Goal: Transaction & Acquisition: Purchase product/service

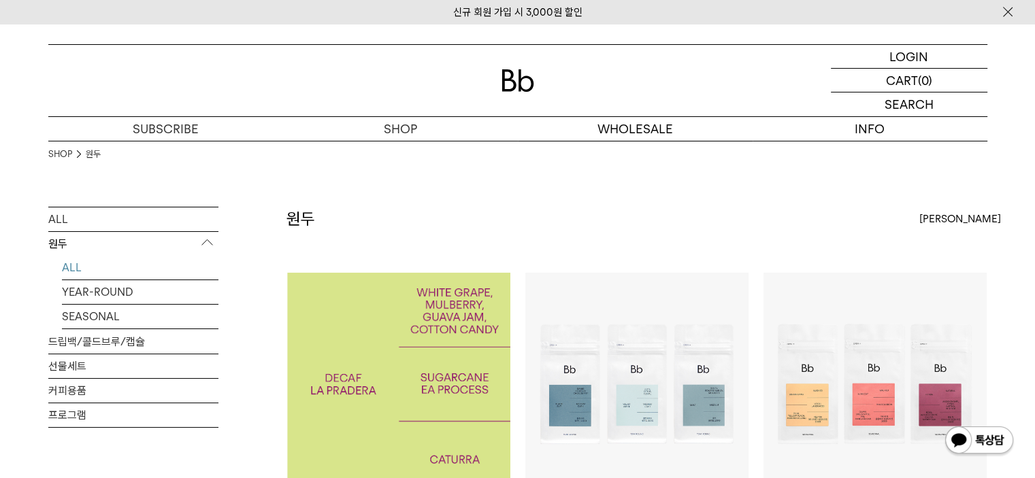
click at [433, 346] on img at bounding box center [398, 384] width 223 height 223
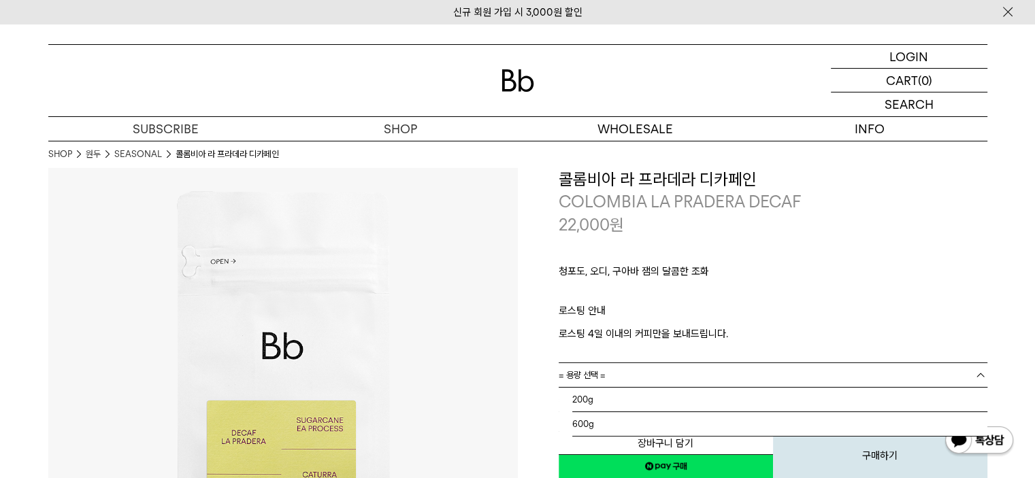
click at [615, 375] on link "= 용량 선택 =" at bounding box center [773, 375] width 429 height 24
click at [586, 399] on li "200g" at bounding box center [779, 400] width 415 height 24
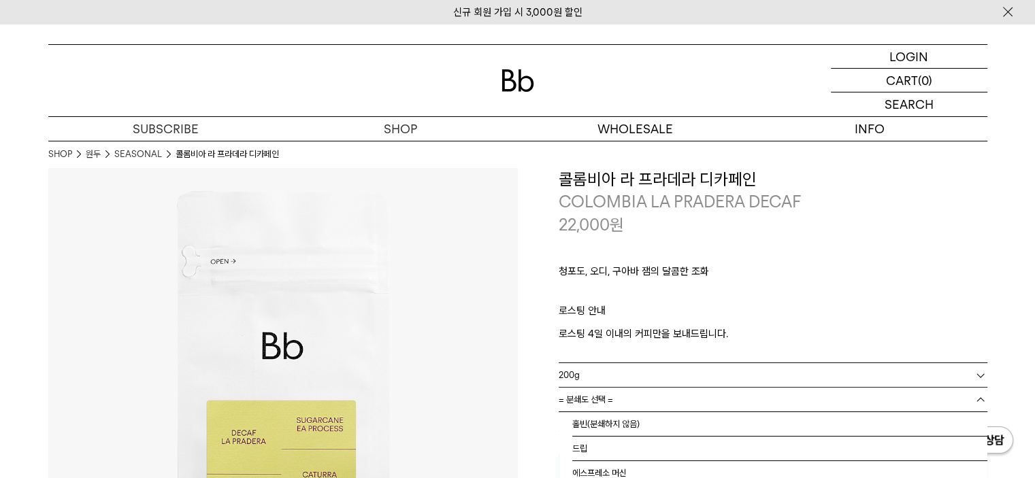
click at [604, 399] on span "= 분쇄도 선택 =" at bounding box center [586, 400] width 54 height 24
click at [603, 425] on li "홀빈(분쇄하지 않음)" at bounding box center [779, 424] width 415 height 24
click at [586, 373] on span "= 용량 선택 =" at bounding box center [582, 375] width 47 height 24
click at [604, 419] on li "600g" at bounding box center [779, 424] width 415 height 24
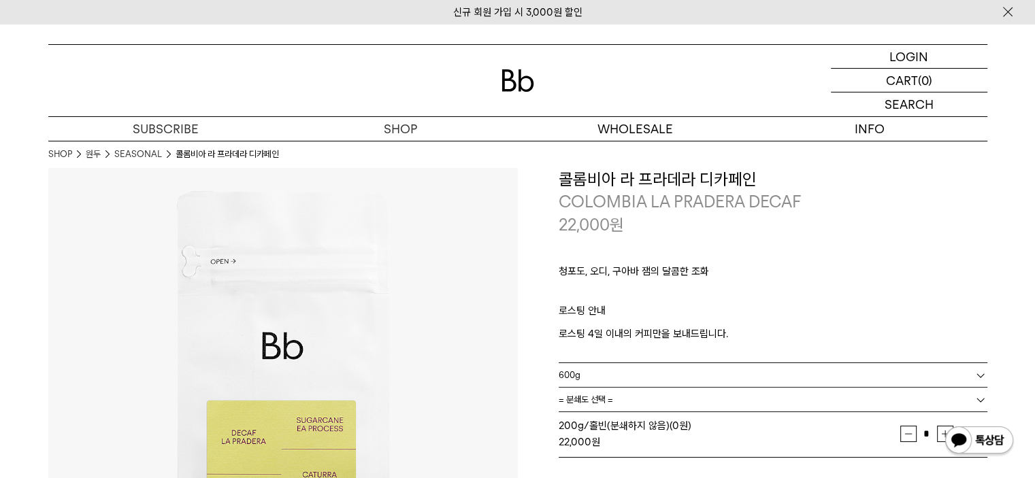
click at [605, 421] on span "200g/홀빈(분쇄하지 않음) (0원)" at bounding box center [625, 426] width 133 height 12
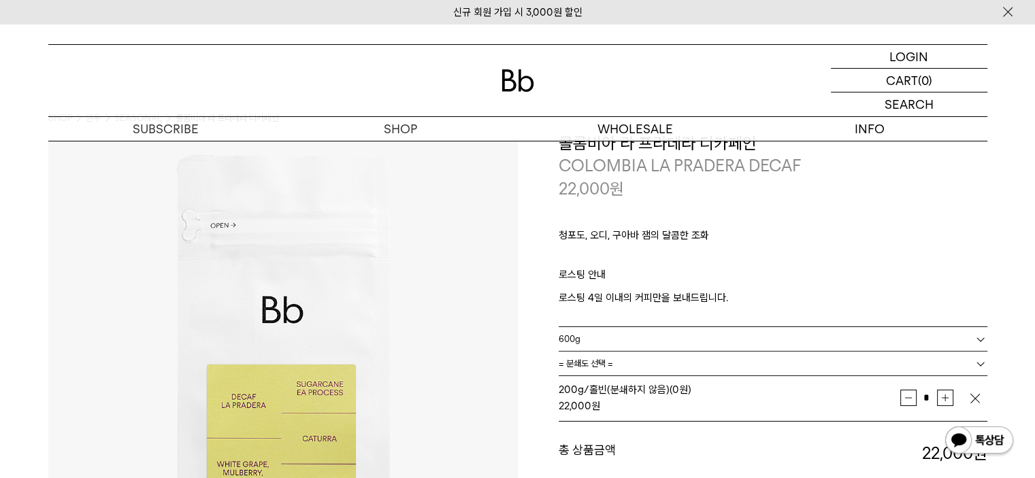
scroll to position [136, 0]
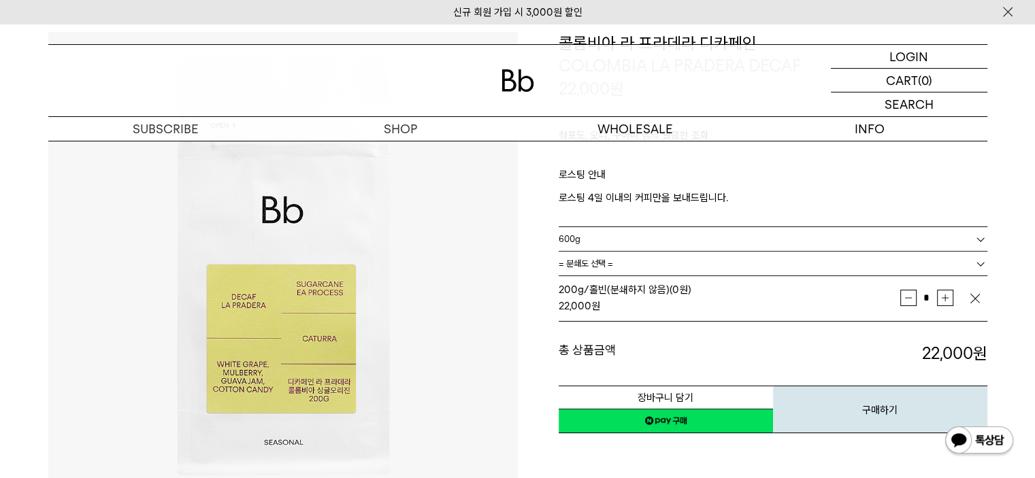
click at [973, 301] on img "button" at bounding box center [975, 299] width 14 height 14
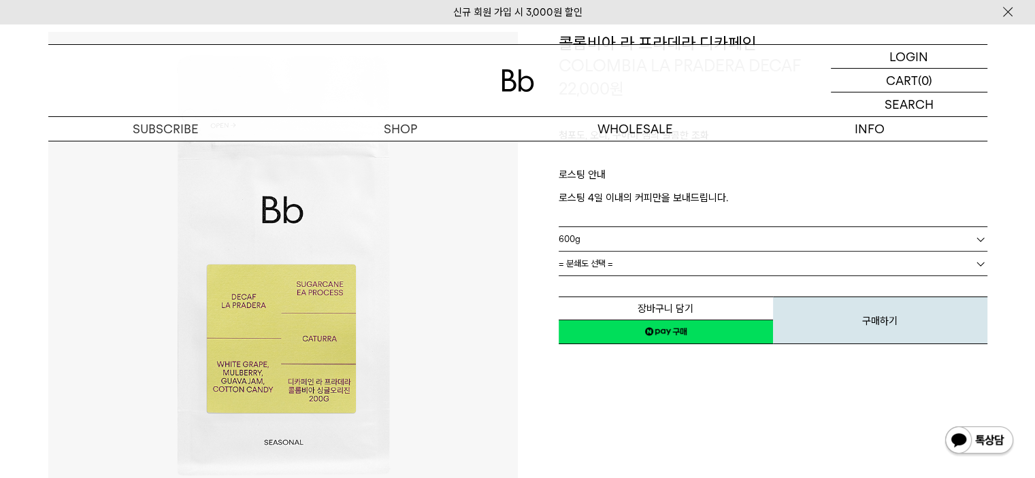
click at [609, 258] on span "= 분쇄도 선택 =" at bounding box center [586, 264] width 54 height 24
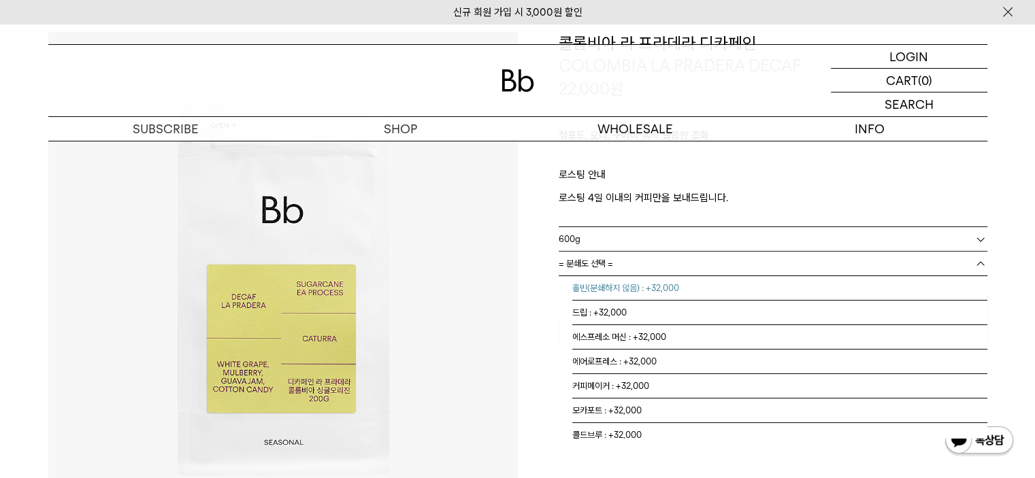
click at [624, 293] on li "홀빈(분쇄하지 않음) : +32,000" at bounding box center [779, 288] width 415 height 24
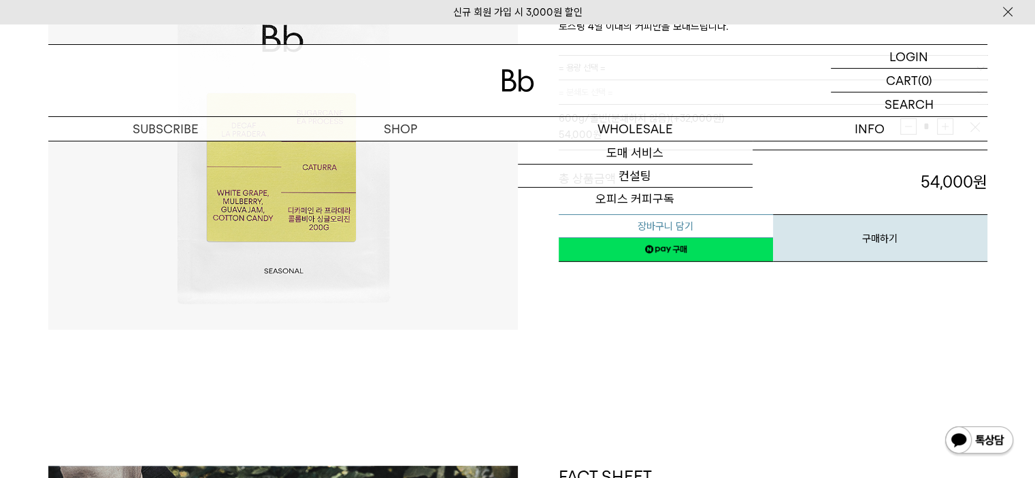
scroll to position [0, 0]
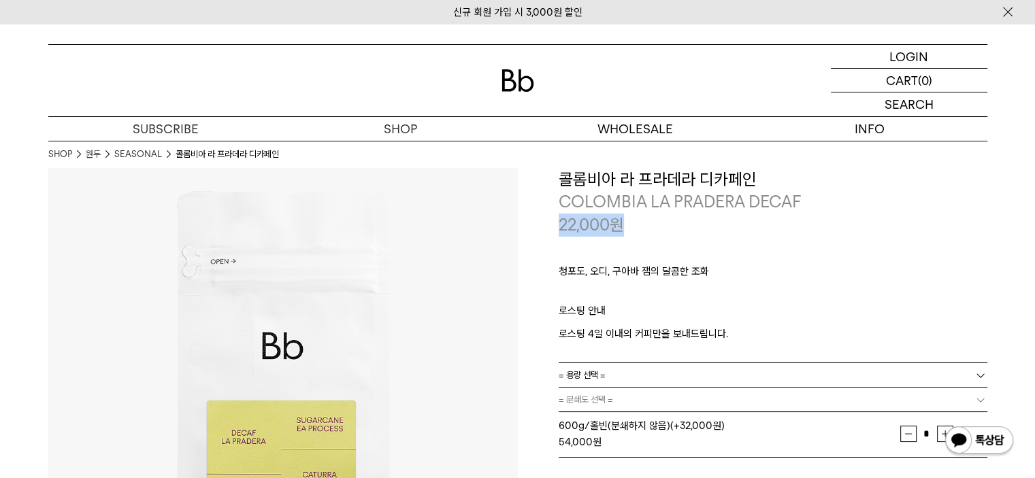
drag, startPoint x: 625, startPoint y: 228, endPoint x: 540, endPoint y: 229, distance: 85.0
click at [540, 229] on div "**********" at bounding box center [752, 369] width 469 height 403
click at [660, 236] on div "청포도, 오디, 구아바 잼의 달콤한 조화 ㅤ 로스팅 안내 로스팅 4일 이내의 커피만을 보내드립니다." at bounding box center [773, 299] width 429 height 127
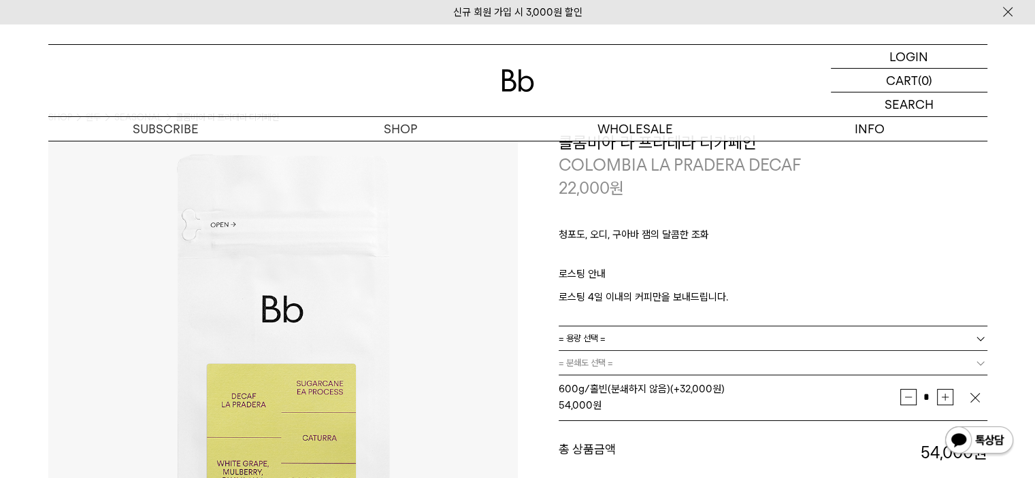
scroll to position [68, 0]
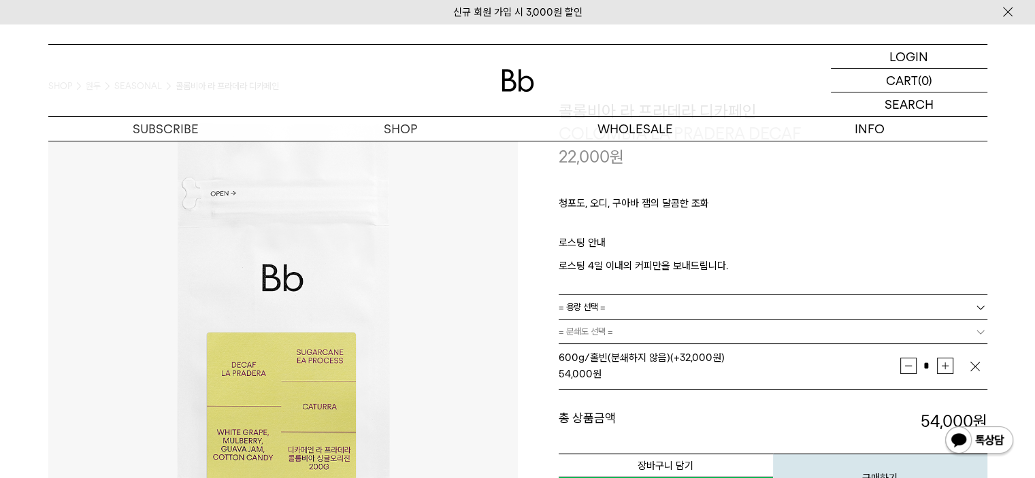
click at [606, 308] on link "= 용량 선택 =" at bounding box center [773, 307] width 429 height 24
click at [595, 334] on li "200g" at bounding box center [779, 332] width 415 height 24
click at [968, 365] on img "button" at bounding box center [975, 367] width 14 height 14
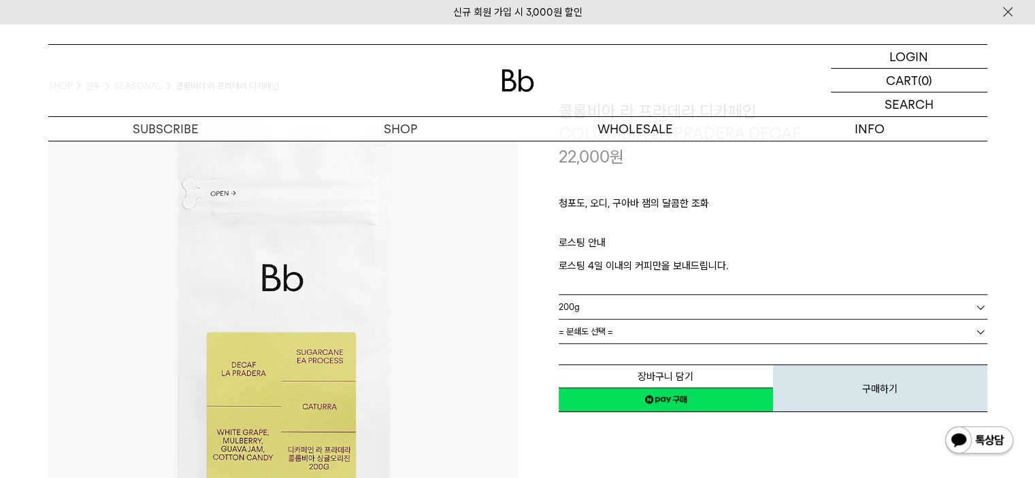
click at [626, 334] on link "= 분쇄도 선택 =" at bounding box center [773, 332] width 429 height 24
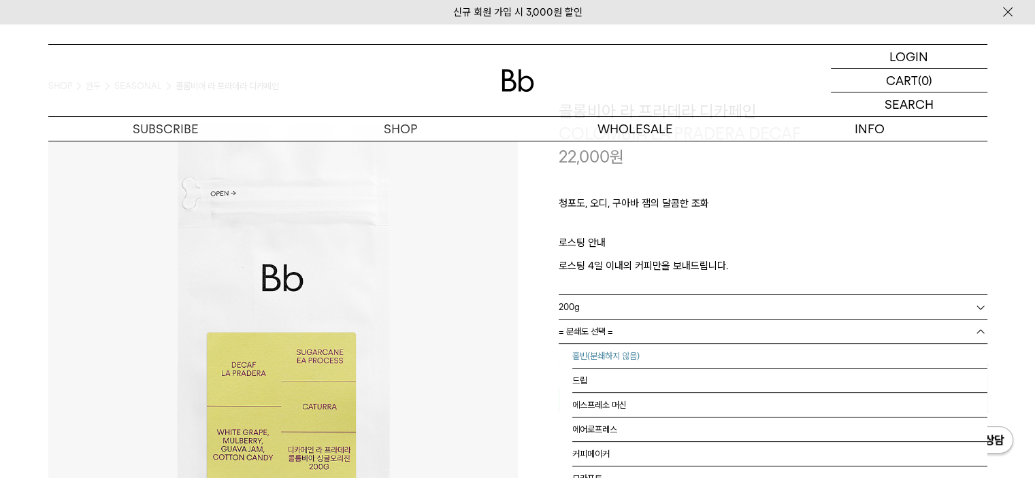
click at [611, 357] on li "홀빈(분쇄하지 않음)" at bounding box center [779, 356] width 415 height 24
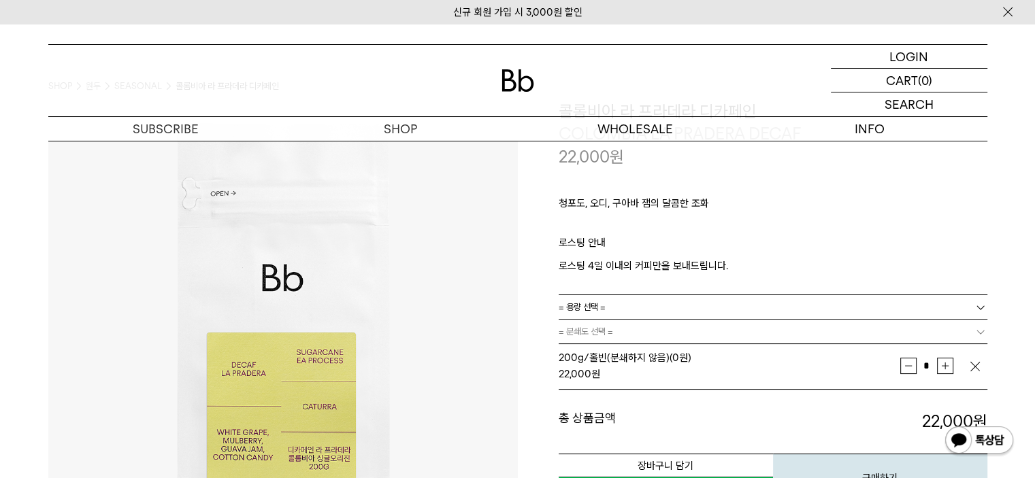
scroll to position [136, 0]
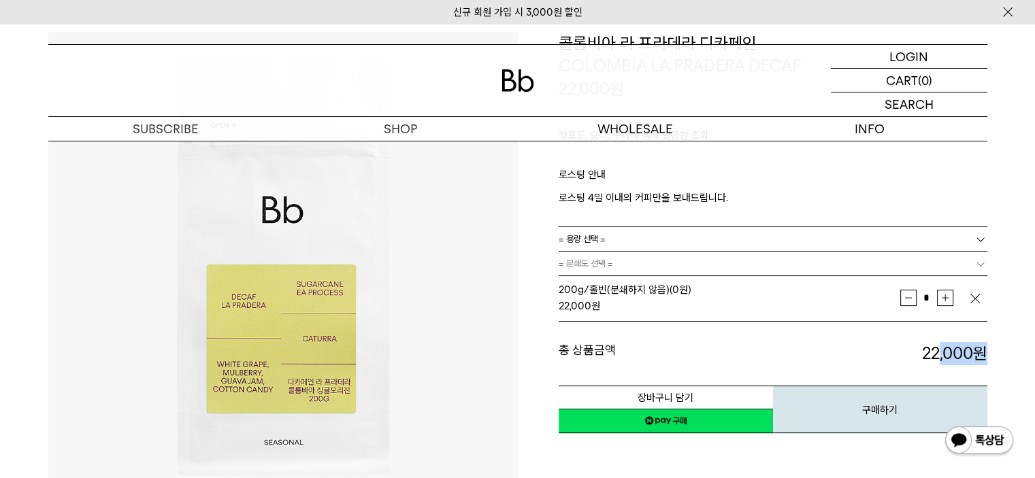
drag, startPoint x: 986, startPoint y: 356, endPoint x: 920, endPoint y: 356, distance: 65.3
click at [922, 356] on strong "22,000 원" at bounding box center [954, 354] width 65 height 20
click at [903, 357] on dd "22,000 원" at bounding box center [880, 353] width 214 height 23
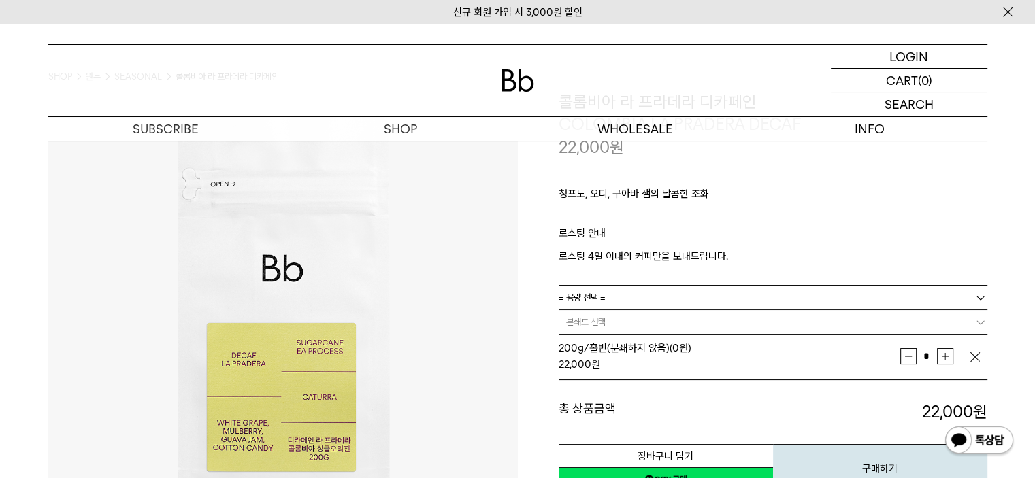
scroll to position [0, 0]
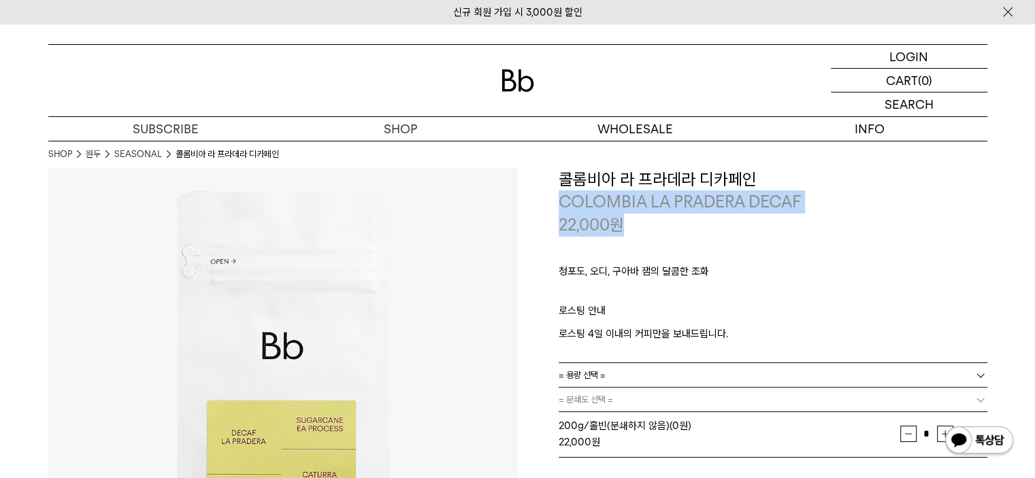
drag, startPoint x: 621, startPoint y: 227, endPoint x: 556, endPoint y: 206, distance: 68.4
click at [556, 206] on div "**********" at bounding box center [752, 369] width 469 height 403
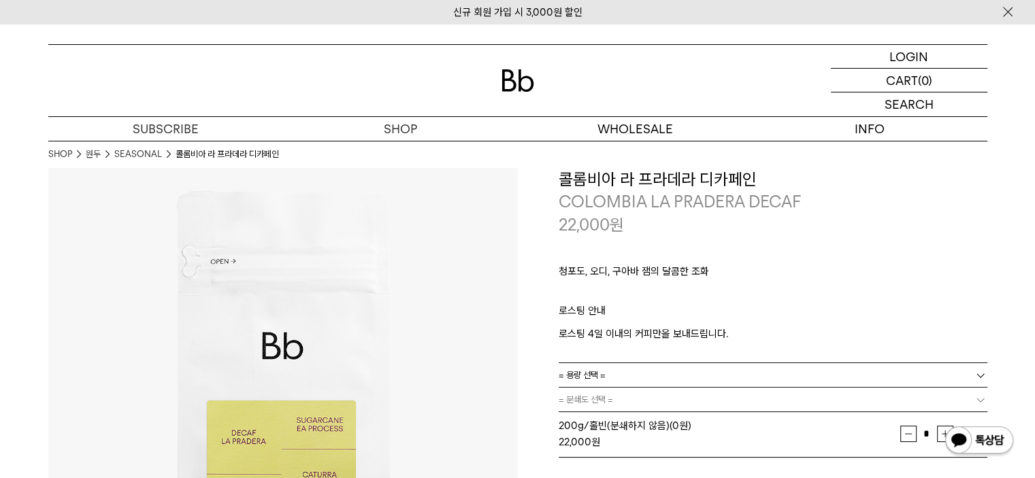
click at [625, 239] on div "청포도, 오디, 구아바 잼의 달콤한 조화 ㅤ 로스팅 안내 로스팅 4일 이내의 커피만을 보내드립니다." at bounding box center [773, 299] width 429 height 127
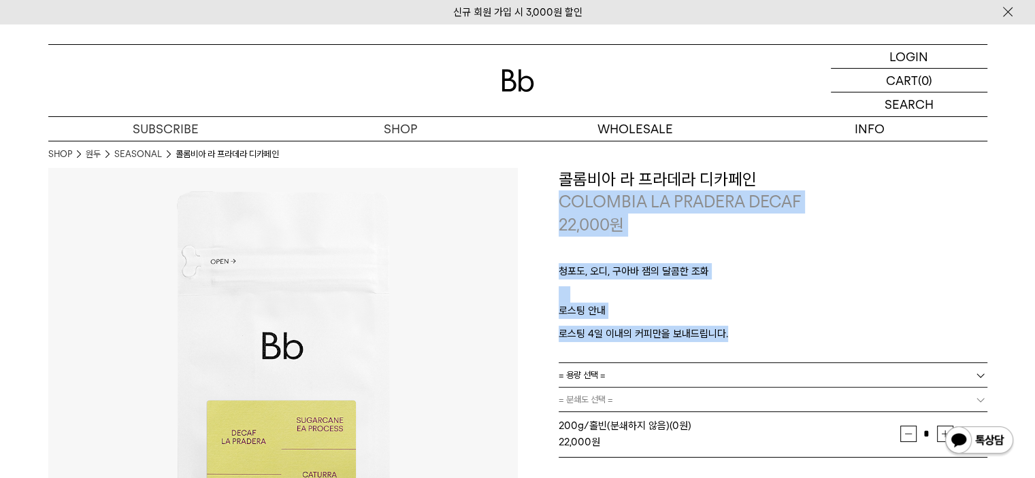
drag, startPoint x: 730, startPoint y: 337, endPoint x: 559, endPoint y: 205, distance: 215.4
click at [559, 205] on div "**********" at bounding box center [773, 369] width 429 height 403
click at [822, 306] on p "로스팅 안내" at bounding box center [773, 314] width 429 height 23
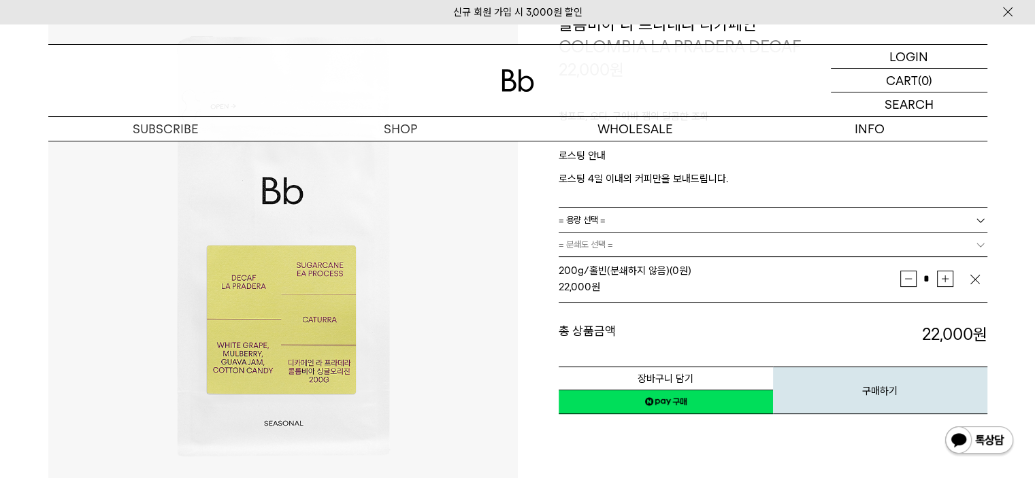
scroll to position [136, 0]
